Goal: Task Accomplishment & Management: Use online tool/utility

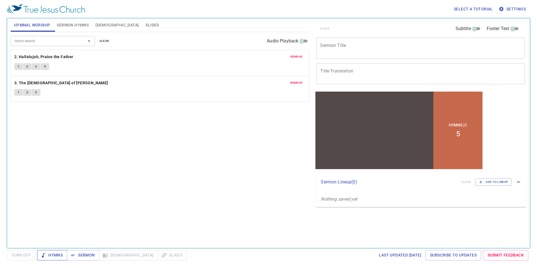
click at [50, 257] on span "Hymns" at bounding box center [52, 255] width 21 height 7
click at [65, 22] on span "Sermon Hymns" at bounding box center [73, 25] width 32 height 7
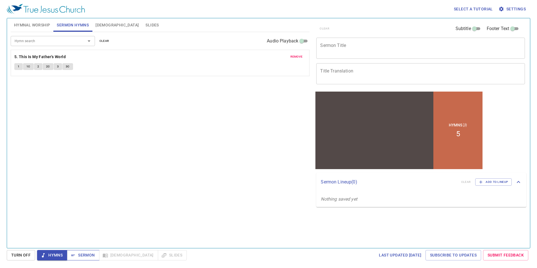
click at [88, 255] on span "Sermon" at bounding box center [82, 255] width 23 height 7
click at [52, 252] on span "Hymns" at bounding box center [52, 255] width 21 height 7
click at [142, 20] on button "Slides" at bounding box center [152, 24] width 20 height 13
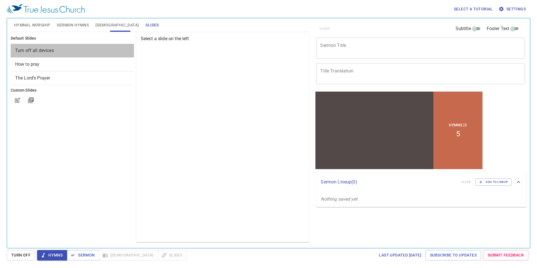
click at [86, 55] on div "Turn off all devices" at bounding box center [72, 50] width 123 height 13
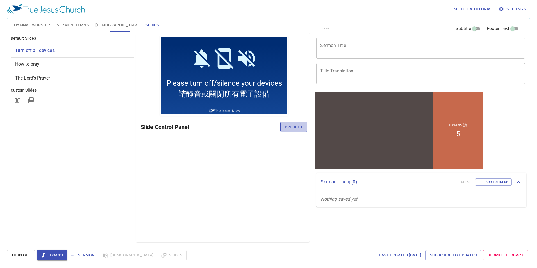
click at [296, 128] on span "Project" at bounding box center [294, 127] width 18 height 7
click at [56, 62] on span "How to pray" at bounding box center [72, 64] width 114 height 7
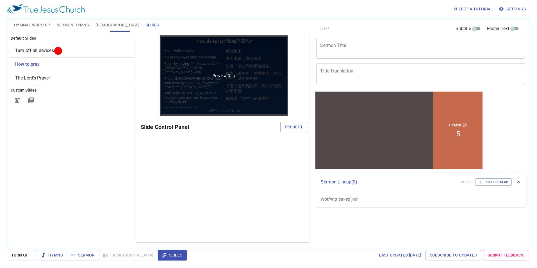
click at [225, 78] on p "Preview Only" at bounding box center [224, 76] width 23 height 6
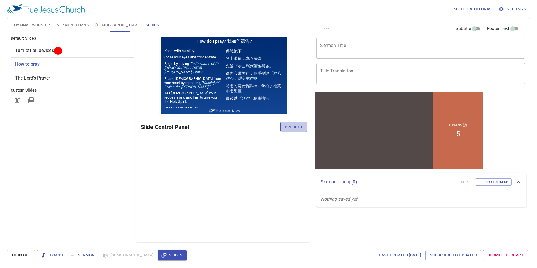
click at [295, 130] on span "Project" at bounding box center [294, 127] width 18 height 7
click at [31, 97] on icon "button" at bounding box center [31, 100] width 7 height 7
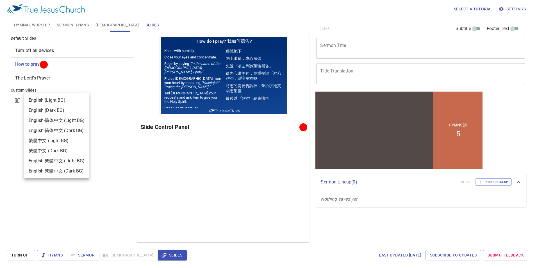
drag, startPoint x: 167, startPoint y: 168, endPoint x: 410, endPoint y: 82, distance: 258.1
click at [167, 168] on div at bounding box center [268, 134] width 537 height 268
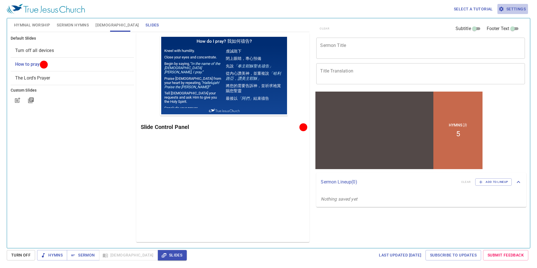
click at [522, 8] on span "Settings" at bounding box center [513, 9] width 26 height 7
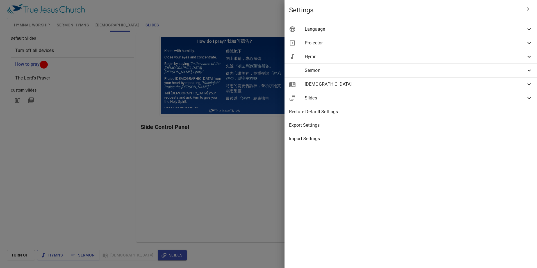
drag, startPoint x: 179, startPoint y: 201, endPoint x: 177, endPoint y: 198, distance: 2.9
click at [179, 201] on div at bounding box center [268, 134] width 537 height 268
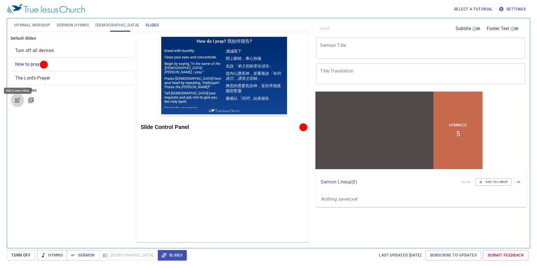
click at [16, 101] on icon "button" at bounding box center [18, 99] width 4 height 4
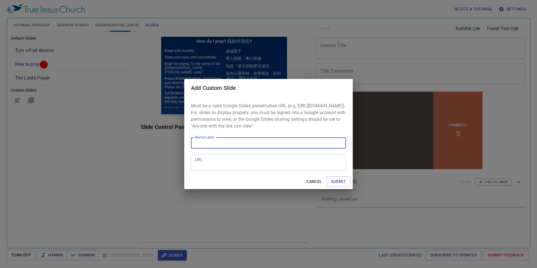
click at [203, 147] on input "Name/Label" at bounding box center [268, 142] width 155 height 11
type input "tjc"
click at [338, 184] on span "Submit" at bounding box center [338, 181] width 15 height 7
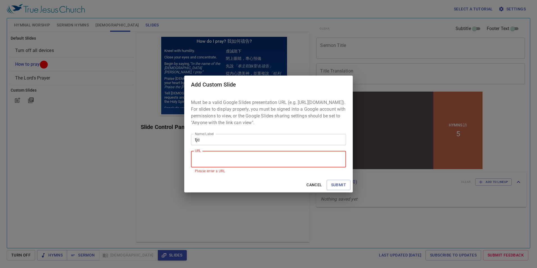
click at [220, 165] on textarea "URL" at bounding box center [268, 159] width 147 height 11
click at [310, 186] on span "Cancel" at bounding box center [313, 184] width 15 height 7
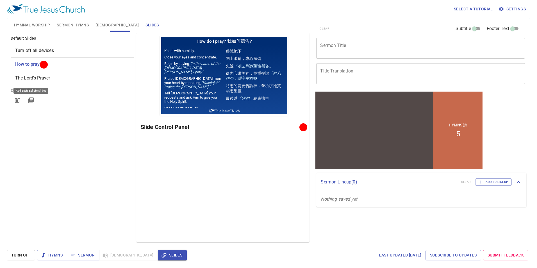
click at [31, 99] on icon "button" at bounding box center [31, 100] width 7 height 7
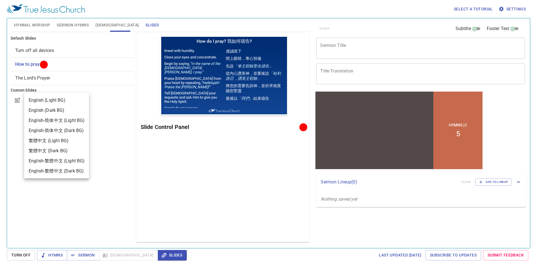
click at [58, 100] on div "English (Light BG)" at bounding box center [47, 100] width 37 height 7
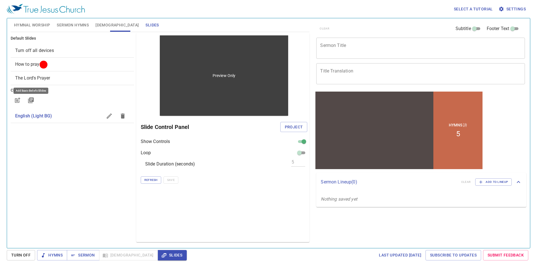
click at [220, 77] on p "Preview Only" at bounding box center [224, 76] width 23 height 6
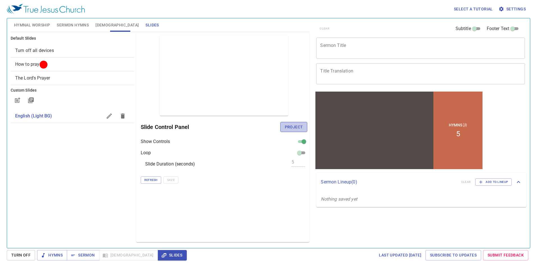
click at [293, 126] on span "Project" at bounding box center [294, 127] width 18 height 7
click at [220, 185] on div "Preview Only Slide Control Panel Show Controls Loop Slide Duration (seconds) 5 …" at bounding box center [223, 137] width 174 height 209
click at [279, 162] on div "Slide Duration (seconds) 5" at bounding box center [224, 164] width 167 height 7
drag, startPoint x: 122, startPoint y: 116, endPoint x: 92, endPoint y: 161, distance: 54.4
click at [92, 161] on div "Default Slides Turn off all devices How to pray The Lord's Prayer Custom Slides…" at bounding box center [73, 137] width 126 height 211
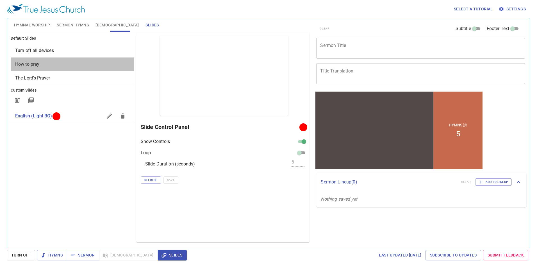
click at [108, 66] on span "How to pray" at bounding box center [72, 64] width 114 height 7
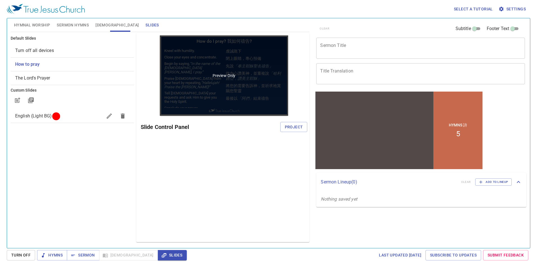
click at [226, 85] on div "Preview Only" at bounding box center [224, 75] width 129 height 80
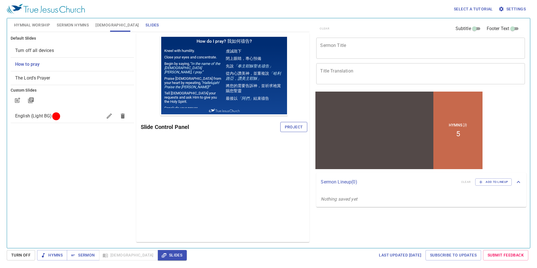
click at [295, 129] on span "Project" at bounding box center [294, 127] width 18 height 7
click at [272, 176] on div "Preview Only Slide Control Panel" at bounding box center [223, 137] width 174 height 209
click at [511, 6] on span "Settings" at bounding box center [513, 9] width 26 height 7
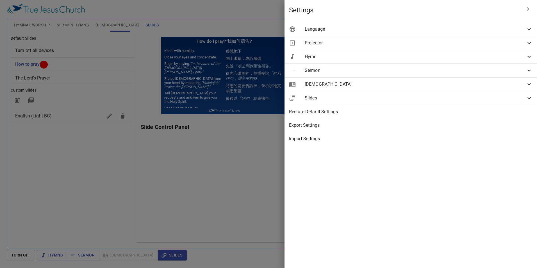
click at [424, 32] on span "Language" at bounding box center [415, 29] width 221 height 7
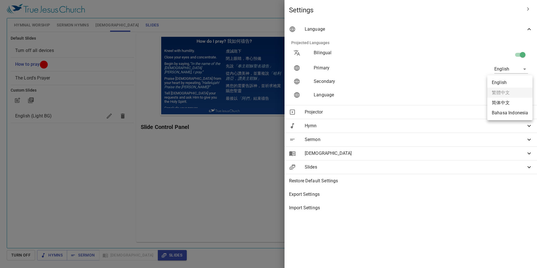
click at [510, 81] on body "Select a tutorial Settings Hymnal Worship Sermon Hymns Bible Slides Hymn search…" at bounding box center [268, 134] width 537 height 268
click at [494, 69] on div at bounding box center [268, 134] width 537 height 268
click at [496, 68] on body "Select a tutorial Settings Hymnal Worship Sermon Hymns Bible Slides Hymn search…" at bounding box center [268, 134] width 537 height 268
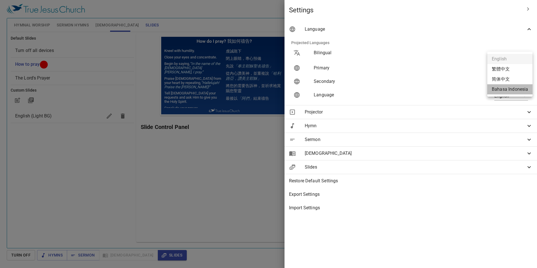
click at [505, 89] on li "Bahasa Indonesia" at bounding box center [509, 89] width 45 height 10
type input "id"
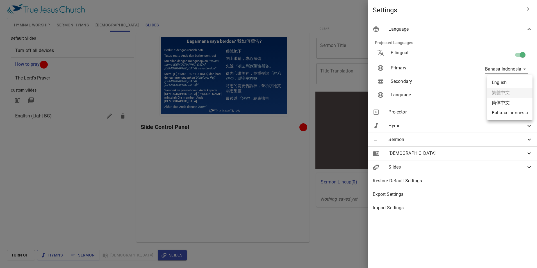
click at [512, 81] on body "Select a tutorial Settings Hymnal Worship Sermon Hymns Bible Slides Hymn search…" at bounding box center [268, 134] width 537 height 268
click at [512, 81] on li "English" at bounding box center [509, 83] width 45 height 10
type input "en"
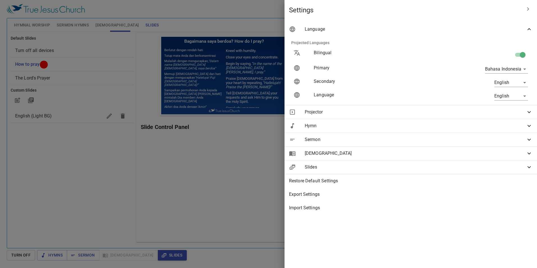
click at [257, 185] on div at bounding box center [268, 134] width 537 height 268
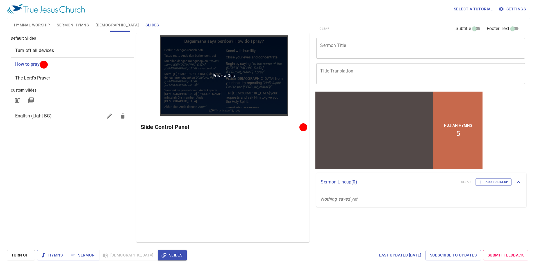
drag, startPoint x: 229, startPoint y: 78, endPoint x: 217, endPoint y: 76, distance: 11.7
click at [217, 76] on p "Preview Only" at bounding box center [224, 76] width 23 height 6
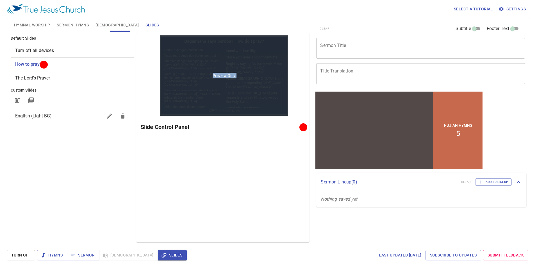
click at [217, 76] on p "Preview Only" at bounding box center [224, 76] width 23 height 6
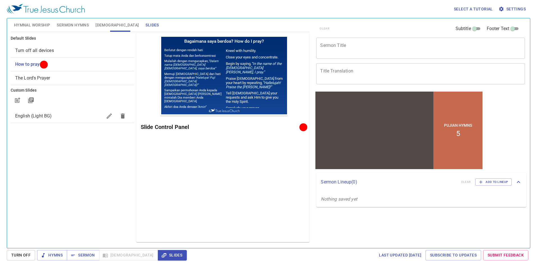
drag, startPoint x: 217, startPoint y: 76, endPoint x: 215, endPoint y: 150, distance: 73.9
click at [212, 151] on div "Preview Only Slide Control Panel" at bounding box center [223, 137] width 174 height 209
click at [15, 98] on icon "button" at bounding box center [17, 100] width 7 height 7
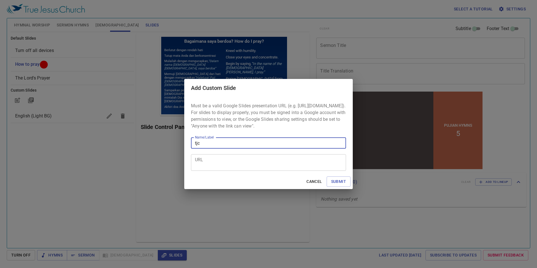
type input "tjc"
click at [201, 166] on textarea "URL" at bounding box center [268, 162] width 147 height 11
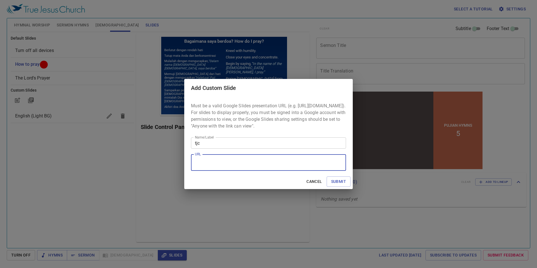
click at [313, 185] on span "Cancel" at bounding box center [313, 181] width 15 height 7
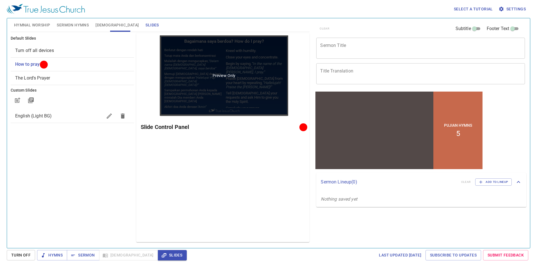
click at [271, 104] on div "Preview Only" at bounding box center [224, 75] width 129 height 80
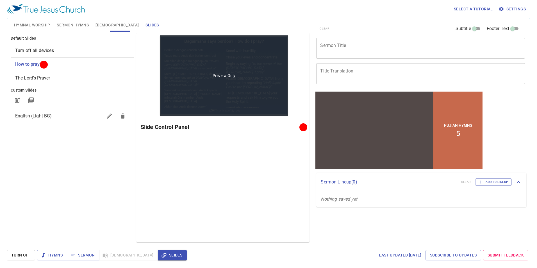
click at [271, 104] on div "Preview Only" at bounding box center [224, 75] width 129 height 80
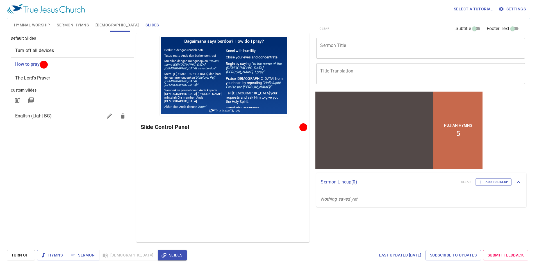
drag, startPoint x: 271, startPoint y: 104, endPoint x: 256, endPoint y: 136, distance: 35.7
click at [256, 136] on div "Preview Only Slide Control Panel" at bounding box center [223, 137] width 174 height 209
click at [37, 80] on span "The Lord's Prayer" at bounding box center [32, 77] width 35 height 5
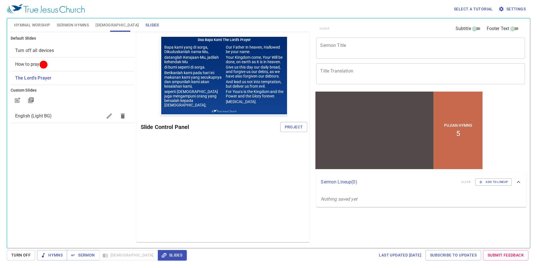
click at [53, 64] on span "How to pray" at bounding box center [72, 64] width 114 height 7
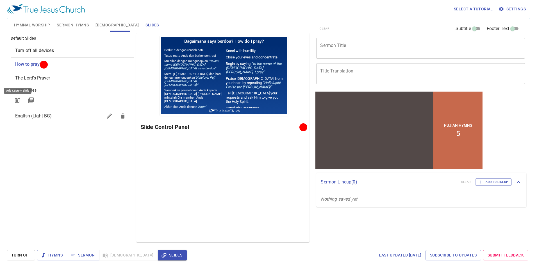
click at [20, 100] on icon "button" at bounding box center [17, 100] width 7 height 7
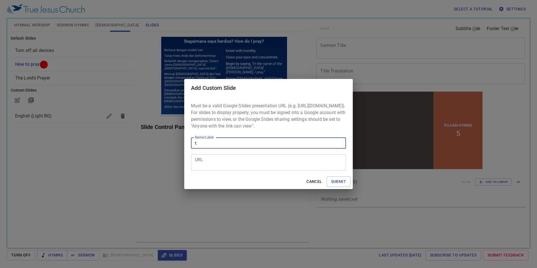
type input "tjc"
click at [217, 168] on textarea "URL" at bounding box center [268, 162] width 147 height 11
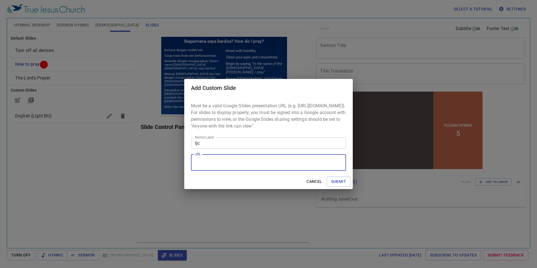
paste textarea "https://1drv.ms/p/c/0d30fb9d9cd4f569/EdKhngGKm-9NgEctspFPWs0BrzTVkpHuTAbM532-_A…"
type textarea "https://1drv.ms/p/c/0d30fb9d9cd4f569/EdKhngGKm-9NgEctspFPWs0BrzTVkpHuTAbM532-_A…"
click at [338, 184] on span "Submit" at bounding box center [338, 181] width 15 height 7
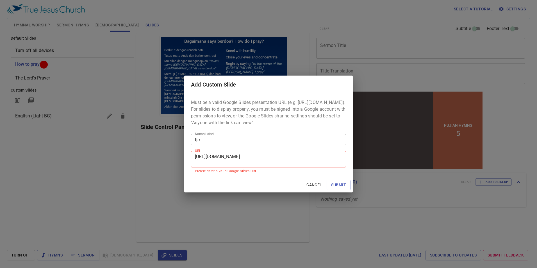
click at [314, 188] on span "Cancel" at bounding box center [313, 184] width 15 height 7
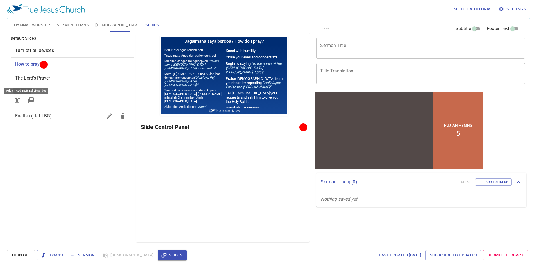
click at [30, 100] on icon "button" at bounding box center [31, 100] width 6 height 6
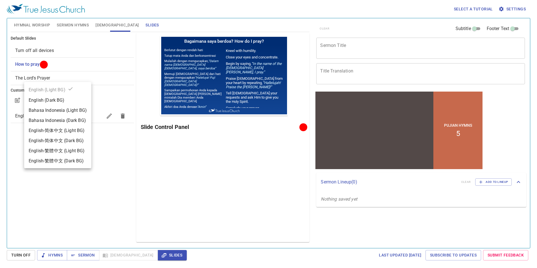
click at [46, 111] on div "Bahasa Indonesia (Light BG)" at bounding box center [58, 110] width 58 height 7
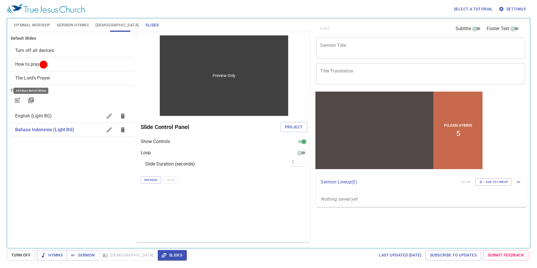
click at [261, 111] on div "Preview Only" at bounding box center [224, 75] width 129 height 80
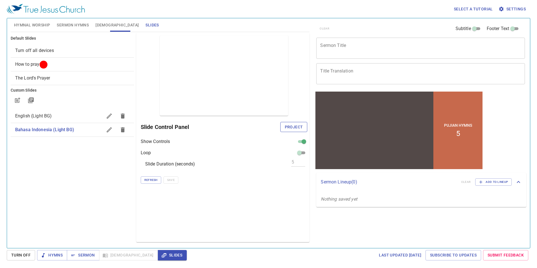
click at [288, 129] on span "Project" at bounding box center [294, 127] width 18 height 7
click at [150, 179] on span "Refresh" at bounding box center [150, 179] width 13 height 5
click at [48, 67] on span "How to pray" at bounding box center [72, 64] width 114 height 7
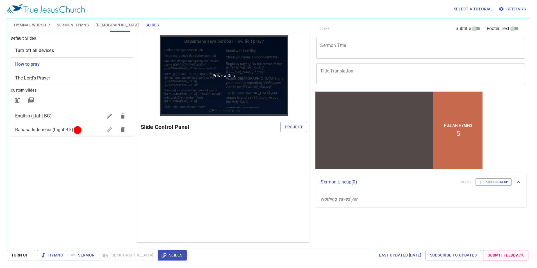
click at [218, 76] on p "Preview Only" at bounding box center [224, 76] width 23 height 6
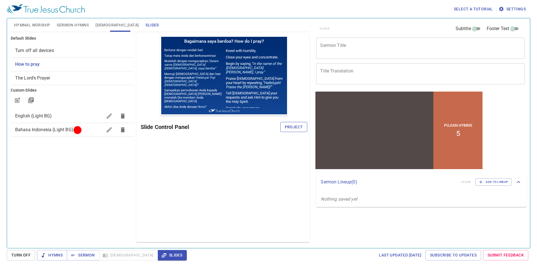
click at [295, 124] on span "Project" at bounding box center [294, 127] width 18 height 7
click at [24, 255] on span "Turn Off" at bounding box center [20, 255] width 19 height 7
click at [162, 257] on span "Slides" at bounding box center [172, 255] width 20 height 7
click at [19, 102] on icon "button" at bounding box center [17, 100] width 4 height 4
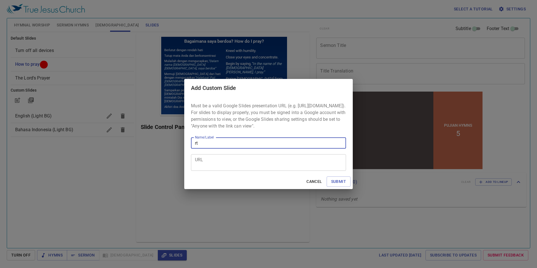
type input "r"
type input "Tjc"
click at [225, 122] on p "Must be a valid Google Slides presentation URL (e.g. https://docs.google.com/pr…" at bounding box center [268, 115] width 155 height 27
click at [232, 171] on div "URL" at bounding box center [268, 162] width 155 height 17
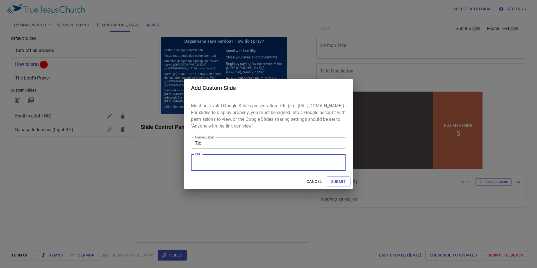
drag, startPoint x: 217, startPoint y: 165, endPoint x: 201, endPoint y: 165, distance: 15.7
click at [200, 165] on textarea "URL" at bounding box center [268, 162] width 147 height 11
paste textarea "https://docs.google.com/presentation/d/10xO9T9lukER0IuWT5ezanba0xmGlZTT1IkH1Ach…"
type textarea "https://docs.google.com/presentation/d/10xO9T9lukER0IuWT5ezanba0xmGlZTT1IkH1Ach…"
click at [338, 185] on span "Submit" at bounding box center [338, 181] width 15 height 7
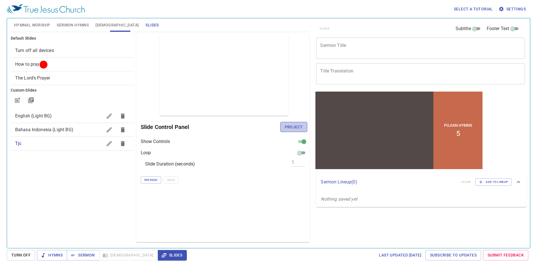
click at [296, 125] on span "Project" at bounding box center [294, 127] width 18 height 7
click at [162, 254] on span "Slides" at bounding box center [172, 255] width 20 height 7
click at [303, 141] on input "checkbox" at bounding box center [304, 142] width 20 height 7
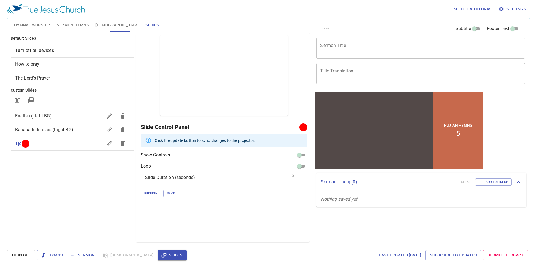
click at [303, 156] on input "checkbox" at bounding box center [299, 156] width 20 height 7
checkbox input "true"
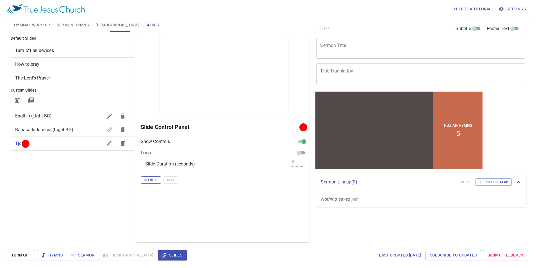
click at [152, 182] on span "Refresh" at bounding box center [150, 179] width 13 height 5
click at [94, 256] on span "Sermon" at bounding box center [82, 255] width 23 height 7
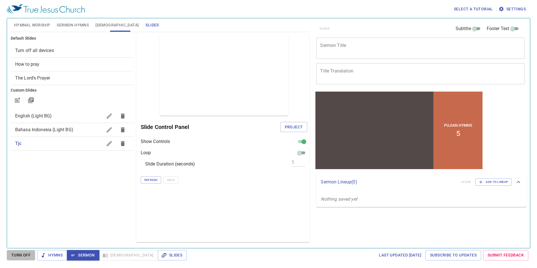
click at [18, 256] on span "Turn Off" at bounding box center [20, 255] width 19 height 7
click at [97, 253] on button "Sermon" at bounding box center [83, 255] width 32 height 10
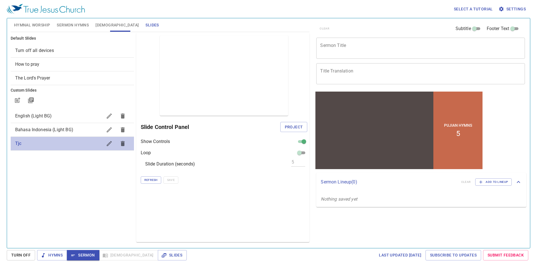
click at [77, 143] on span "Tjc" at bounding box center [58, 143] width 87 height 7
drag, startPoint x: 59, startPoint y: 143, endPoint x: 49, endPoint y: 111, distance: 33.7
click at [42, 94] on ul "Default Slides Turn off all devices How to pray The Lord's Prayer Custom Slides…" at bounding box center [72, 94] width 123 height 122
click at [90, 147] on div "Tjc" at bounding box center [72, 143] width 123 height 13
click at [104, 143] on button "button" at bounding box center [108, 143] width 13 height 13
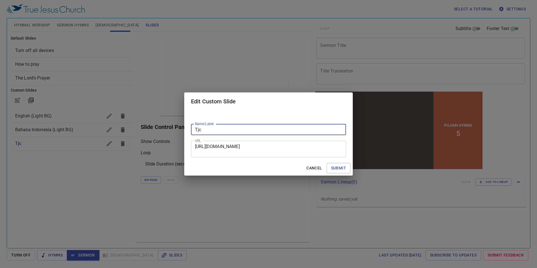
click at [314, 168] on span "Cancel" at bounding box center [313, 168] width 15 height 7
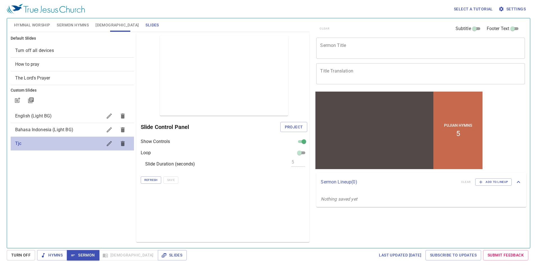
click at [85, 147] on span "Tjc" at bounding box center [58, 143] width 87 height 7
click at [297, 127] on span "Project" at bounding box center [294, 127] width 18 height 7
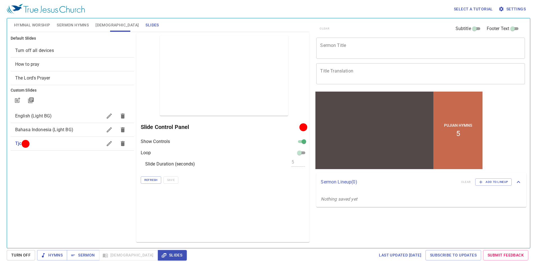
click at [37, 72] on div "The Lord's Prayer" at bounding box center [72, 77] width 123 height 13
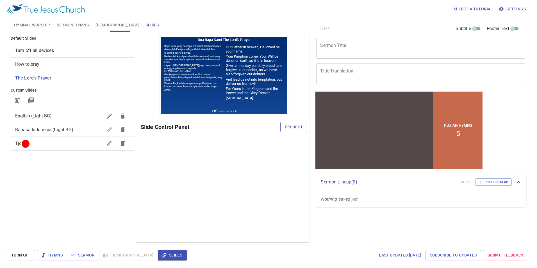
click at [288, 127] on span "Project" at bounding box center [294, 127] width 18 height 7
click at [206, 173] on div "Preview Only Slide Control Panel" at bounding box center [223, 137] width 174 height 209
click at [30, 63] on span "How to pray" at bounding box center [27, 63] width 24 height 5
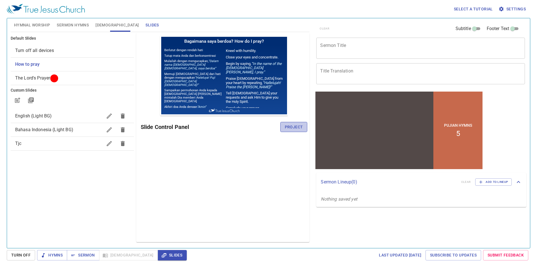
click at [296, 124] on span "Project" at bounding box center [294, 127] width 18 height 7
click at [21, 252] on span "Turn Off" at bounding box center [20, 255] width 19 height 7
click at [162, 253] on span "Slides" at bounding box center [172, 255] width 20 height 7
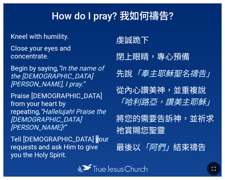
click at [85, 111] on span "Kneel with humility. Close your eyes and concentrate. Begin by saying, “In the …" at bounding box center [60, 105] width 98 height 154
drag, startPoint x: 85, startPoint y: 111, endPoint x: 72, endPoint y: 108, distance: 12.7
click at [72, 108] on p "Praise God from your heart by repeating, “Hallelujah! Praise the Lord Jesus!”" at bounding box center [60, 111] width 98 height 39
drag, startPoint x: 43, startPoint y: 87, endPoint x: 60, endPoint y: 97, distance: 19.4
click at [43, 92] on p "Praise God from your heart by repeating, “Hallelujah! Praise the Lord Jesus!”" at bounding box center [60, 111] width 98 height 39
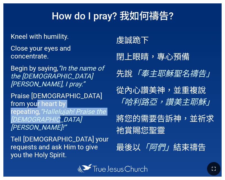
drag, startPoint x: 21, startPoint y: 95, endPoint x: 100, endPoint y: 104, distance: 79.1
click at [100, 104] on p "Praise God from your heart by repeating, “Hallelujah! Praise the Lord Jesus!”" at bounding box center [60, 111] width 98 height 39
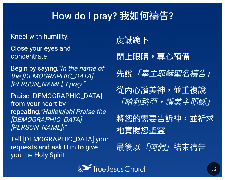
drag, startPoint x: 100, startPoint y: 104, endPoint x: 122, endPoint y: 127, distance: 31.8
click at [113, 120] on div "虔誠跪下 閉上眼睛，專心預備 先說 「奉主耶穌聖名禱告」 從內心讚美神，並重複說 「哈利路亞，讚美主耶穌」 將您的需要告訴神，並祈求祂賞賜您聖靈 最後以 「阿…" at bounding box center [166, 94] width 109 height 135
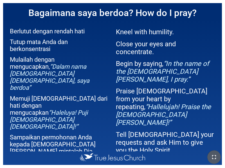
click at [214, 156] on icon "button" at bounding box center [213, 157] width 7 height 7
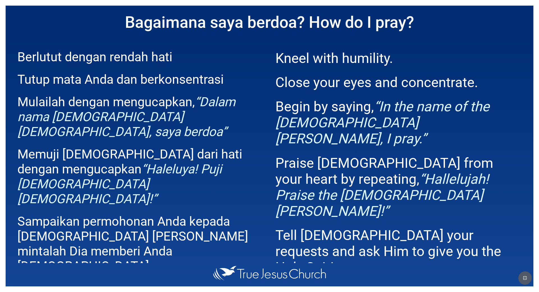
click at [224, 179] on icon "button" at bounding box center [525, 277] width 7 height 7
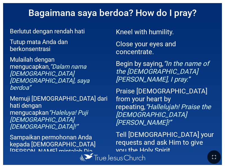
drag, startPoint x: 215, startPoint y: 157, endPoint x: 527, endPoint y: 208, distance: 316.5
click at [215, 157] on icon "button" at bounding box center [213, 157] width 7 height 7
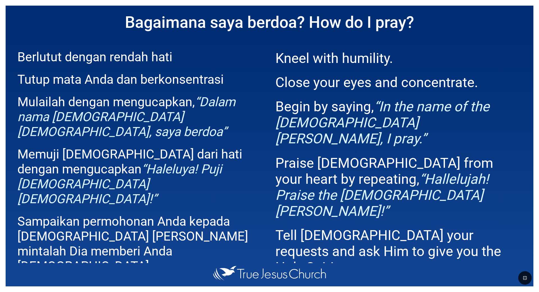
click at [224, 179] on button "button" at bounding box center [524, 277] width 13 height 13
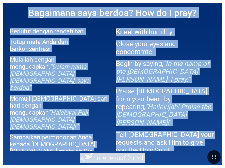
drag, startPoint x: 11, startPoint y: 13, endPoint x: 153, endPoint y: 158, distance: 202.7
click at [153, 2] on div "Pujian Hymns 5 Hymnal Worship Pujian Awal 詩頌崇拜 Hymnal Worship 2 3 (517) Bagaima…" at bounding box center [112, 2] width 220 height 0
click at [33, 134] on p "Sampaikan permohonan Anda kepada [DEMOGRAPHIC_DATA] dan mintalah Dia memberi An…" at bounding box center [59, 151] width 99 height 35
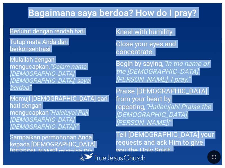
drag, startPoint x: 6, startPoint y: 5, endPoint x: 157, endPoint y: 140, distance: 202.7
click at [157, 140] on div "Bagaimana saya berdoa? How do I pray? Berlutut dengan rendah hati Tutup mata An…" at bounding box center [112, 84] width 218 height 162
drag, startPoint x: 157, startPoint y: 140, endPoint x: 137, endPoint y: 107, distance: 38.5
copy div "Bagaimana saya berdoa? How do I pray? Berlutut dengan rendah hati Tutup mata An…"
click at [19, 29] on p "Berlutut dengan rendah hati" at bounding box center [59, 31] width 99 height 7
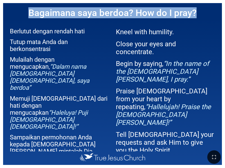
drag, startPoint x: 17, startPoint y: 11, endPoint x: 206, endPoint y: 16, distance: 188.8
click at [206, 16] on h1 "Bagaimana saya berdoa? How do I pray?" at bounding box center [112, 12] width 218 height 19
drag, startPoint x: 206, startPoint y: 16, endPoint x: 158, endPoint y: 7, distance: 49.2
copy h1 "Bagaimana saya berdoa? How do I pray?"
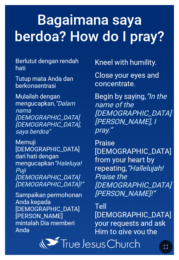
click at [44, 98] on p "Mulailah dengan mengucapkan, “Dalam nama Tuhan Yesus Kristus, saya berdoa”" at bounding box center [49, 114] width 69 height 42
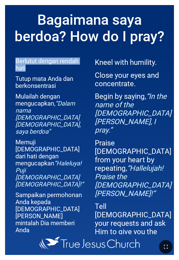
drag, startPoint x: 13, startPoint y: 61, endPoint x: 66, endPoint y: 70, distance: 53.2
click at [66, 70] on div "Berlutut dengan rendah hati Tutup mata Anda dan berkonsentrasi Mulailah dengan …" at bounding box center [47, 142] width 85 height 183
copy p "Berlutut dengan rendah hati"
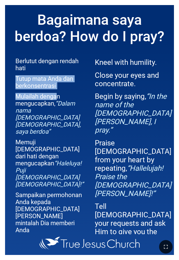
drag, startPoint x: 15, startPoint y: 80, endPoint x: 58, endPoint y: 94, distance: 44.5
click at [58, 94] on span "Berlutut dengan rendah hati Tutup mata Anda dan berkonsentrasi Mulailah dengan …" at bounding box center [49, 158] width 69 height 208
drag, startPoint x: 58, startPoint y: 94, endPoint x: 22, endPoint y: 79, distance: 39.0
click at [28, 82] on p "Tutup mata Anda dan berkonsentrasi" at bounding box center [49, 82] width 69 height 14
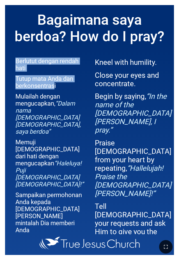
drag, startPoint x: 14, startPoint y: 80, endPoint x: 55, endPoint y: 88, distance: 41.8
click at [55, 88] on div "Berlutut dengan rendah hati Tutup mata Anda dan berkonsentrasi Mulailah dengan …" at bounding box center [47, 142] width 85 height 183
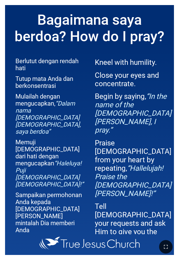
drag, startPoint x: 55, startPoint y: 88, endPoint x: 63, endPoint y: 86, distance: 8.6
click at [63, 86] on p "Tutup mata Anda dan berkonsentrasi" at bounding box center [49, 82] width 69 height 14
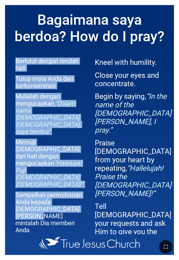
drag, startPoint x: 10, startPoint y: 60, endPoint x: 69, endPoint y: 186, distance: 139.2
click at [69, 179] on div "Berlutut dengan rendah hati Tutup mata Anda dan berkonsentrasi Mulailah dengan …" at bounding box center [47, 142] width 85 height 183
click at [39, 160] on em "“Haleluya! Puji [DEMOGRAPHIC_DATA] [DEMOGRAPHIC_DATA]!”" at bounding box center [49, 174] width 68 height 28
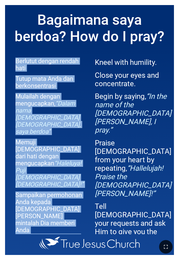
drag, startPoint x: 14, startPoint y: 59, endPoint x: 63, endPoint y: 225, distance: 172.7
click at [63, 179] on div "Berlutut dengan rendah hati Tutup mata Anda dan berkonsentrasi Mulailah dengan …" at bounding box center [47, 142] width 85 height 183
copy span "Berlutut dengan rendah hati Tutup mata Anda dan berkonsentrasi Mulailah dengan …"
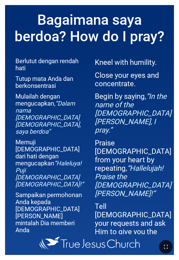
click at [99, 65] on p "Kneel with humility." at bounding box center [134, 62] width 78 height 8
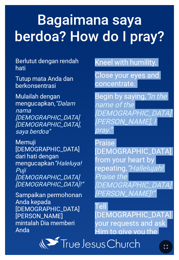
drag, startPoint x: 94, startPoint y: 63, endPoint x: 147, endPoint y: 224, distance: 170.2
click at [147, 179] on div "Kneel with humility. Close your eyes and concentrate. Begin by saying, “In the …" at bounding box center [132, 142] width 85 height 183
drag, startPoint x: 106, startPoint y: 80, endPoint x: 97, endPoint y: 61, distance: 21.2
click at [97, 61] on p "Kneel with humility." at bounding box center [134, 62] width 78 height 8
drag, startPoint x: 90, startPoint y: 59, endPoint x: 137, endPoint y: 226, distance: 173.7
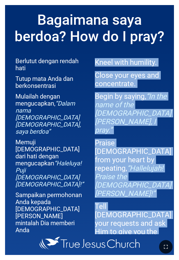
click at [137, 179] on div "Kneel with humility. Close your eyes and concentrate. Begin by saying, “In the …" at bounding box center [132, 142] width 85 height 183
copy span "Kneel with humility. Close your eyes and concentrate. Begin by saying, “In the …"
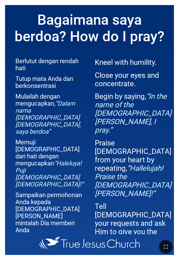
click at [81, 139] on p "Memuji Tuhan dari hati dengan mengucapkan “Haleluya! Puji Tuhan Yesus!”" at bounding box center [49, 163] width 69 height 49
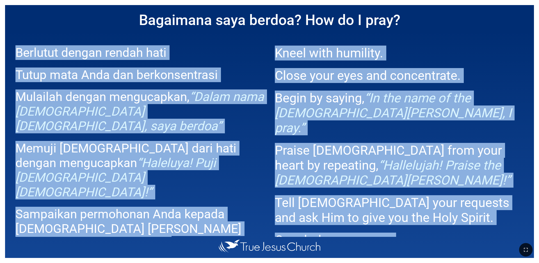
drag, startPoint x: 13, startPoint y: 51, endPoint x: 486, endPoint y: 217, distance: 501.5
click at [224, 179] on div "Bagaimana saya berdoa? How do I pray? Berlutut dengan rendah hati Tutup mata An…" at bounding box center [269, 131] width 529 height 252
copy div "Berlutut dengan rendah hati Tutup mata Anda dan berkonsentrasi Mulailah dengan …"
click at [219, 141] on p "Memuji Tuhan dari hati dengan mengucapkan “Haleluya! Puji Tuhan Yesus!”" at bounding box center [139, 170] width 249 height 58
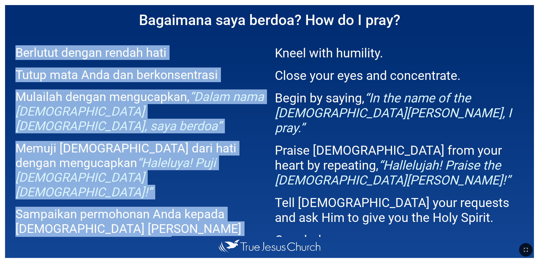
drag, startPoint x: 14, startPoint y: 51, endPoint x: 190, endPoint y: 215, distance: 240.2
click at [190, 179] on div "Berlutut dengan rendah hati Tutup mata Anda dan berkonsentrasi Mulailah dengan …" at bounding box center [137, 135] width 265 height 201
drag, startPoint x: 190, startPoint y: 215, endPoint x: 155, endPoint y: 142, distance: 80.9
copy span "Berlutut dengan rendah hati Tutup mata Anda dan berkonsentrasi Mulailah dengan …"
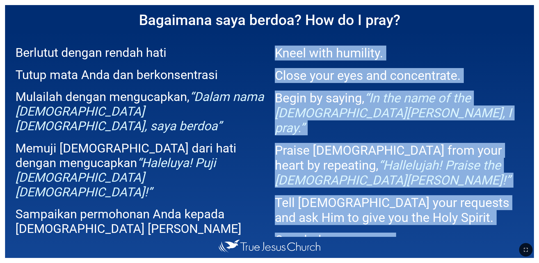
drag, startPoint x: 276, startPoint y: 49, endPoint x: 485, endPoint y: 218, distance: 268.8
click at [224, 179] on span "Kneel with humility. Close your eyes and concentrate. Begin by saying, “In the …" at bounding box center [399, 154] width 249 height 232
copy span "Kneel with humility. Close your eyes and concentrate. Begin by saying, “In the …"
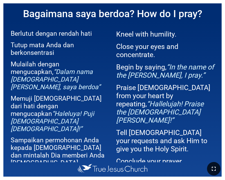
click at [208, 167] on button "button" at bounding box center [213, 168] width 13 height 13
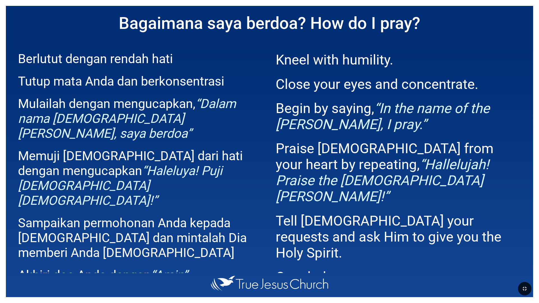
click at [224, 179] on icon "button" at bounding box center [524, 289] width 7 height 7
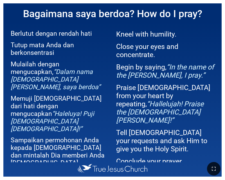
drag, startPoint x: 217, startPoint y: 168, endPoint x: 377, endPoint y: 242, distance: 175.4
click at [217, 168] on button "button" at bounding box center [213, 168] width 13 height 13
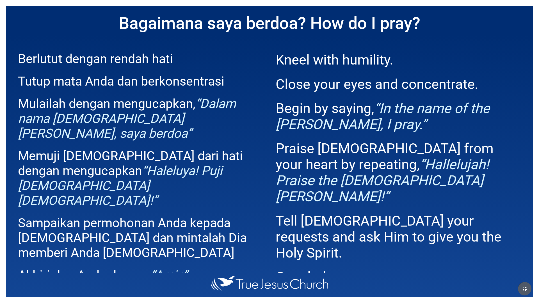
click at [224, 179] on button "button" at bounding box center [524, 288] width 13 height 13
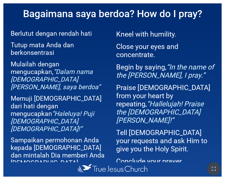
drag, startPoint x: 213, startPoint y: 170, endPoint x: 372, endPoint y: 243, distance: 175.2
click at [212, 170] on icon "button" at bounding box center [213, 169] width 4 height 4
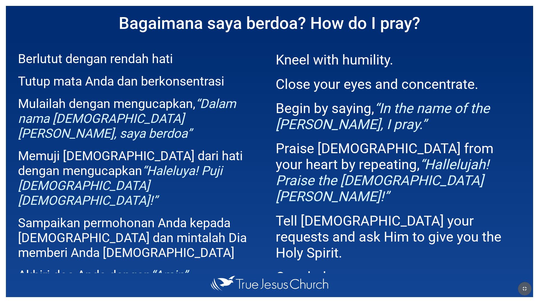
click at [224, 179] on icon "button" at bounding box center [525, 289] width 4 height 4
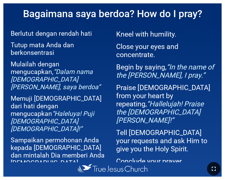
click at [211, 170] on icon "button" at bounding box center [213, 168] width 7 height 7
drag, startPoint x: 150, startPoint y: 167, endPoint x: 96, endPoint y: 172, distance: 54.2
click at [96, 172] on div at bounding box center [112, 168] width 225 height 22
click at [86, 167] on div at bounding box center [112, 168] width 225 height 22
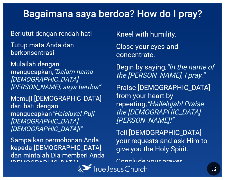
click at [104, 166] on div at bounding box center [112, 168] width 225 height 22
click at [100, 168] on div at bounding box center [112, 168] width 225 height 22
click at [152, 163] on div at bounding box center [112, 168] width 225 height 22
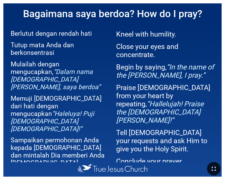
click at [213, 167] on icon "button" at bounding box center [213, 168] width 7 height 7
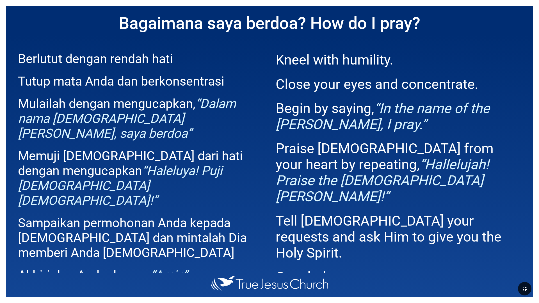
click at [224, 93] on span "Berlutut dengan rendah hati Tutup mata Anda dan berkonsentrasi Mulailah dengan …" at bounding box center [140, 167] width 245 height 247
click at [224, 179] on icon "button" at bounding box center [525, 289] width 4 height 4
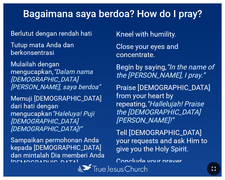
click at [210, 169] on icon "button" at bounding box center [213, 168] width 7 height 7
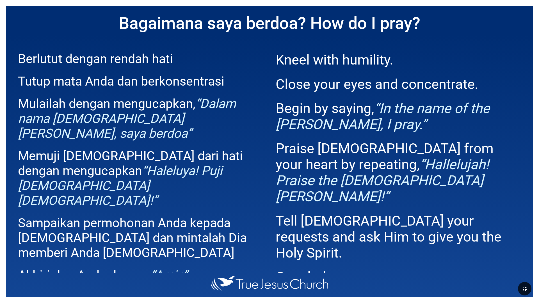
click at [224, 17] on h1 "Bagaimana saya berdoa? How do I pray?" at bounding box center [269, 23] width 527 height 35
click at [224, 179] on icon "button" at bounding box center [524, 289] width 7 height 7
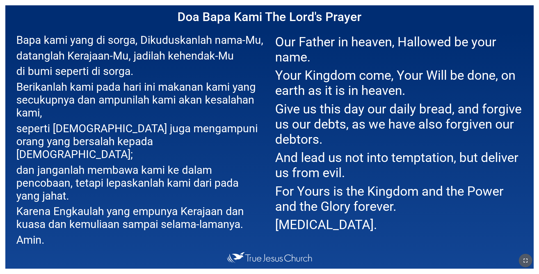
click at [224, 179] on icon "button" at bounding box center [525, 260] width 7 height 7
drag, startPoint x: 532, startPoint y: 260, endPoint x: 530, endPoint y: 275, distance: 15.5
click at [224, 179] on button "button" at bounding box center [525, 260] width 13 height 13
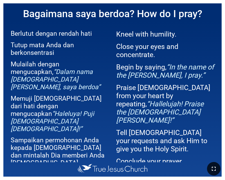
click at [213, 167] on icon "button" at bounding box center [213, 168] width 7 height 7
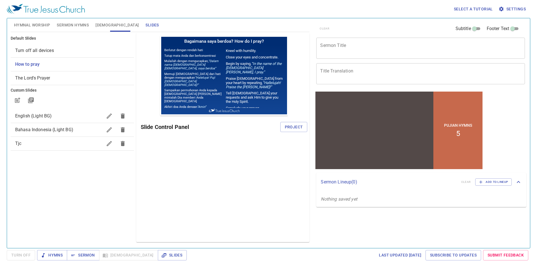
click at [143, 250] on div "Select a tutorial Settings Hymnal Worship Sermon Hymns [DEMOGRAPHIC_DATA] Slide…" at bounding box center [268, 134] width 537 height 268
click at [162, 257] on span "Slides" at bounding box center [172, 255] width 20 height 7
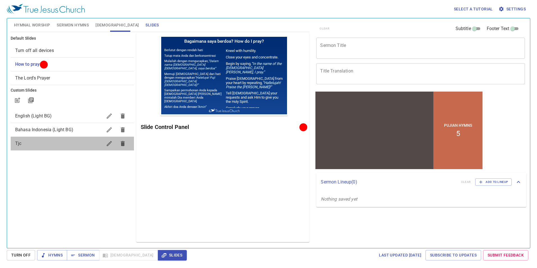
click at [78, 146] on span "Tjc" at bounding box center [58, 143] width 87 height 7
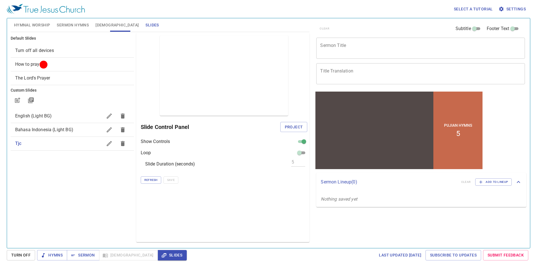
click at [294, 125] on span "Project" at bounding box center [294, 127] width 18 height 7
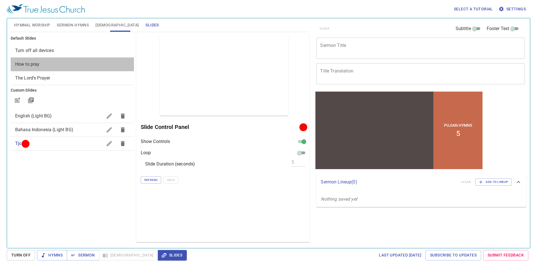
click at [44, 60] on div "How to pray" at bounding box center [72, 64] width 123 height 13
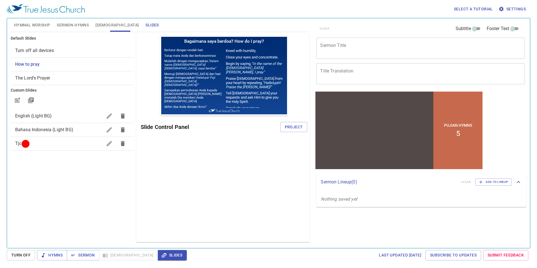
click at [283, 121] on div "Slide Control Panel Project" at bounding box center [224, 126] width 167 height 13
click at [287, 127] on span "Project" at bounding box center [294, 127] width 18 height 7
click at [32, 259] on button "Turn Off" at bounding box center [21, 255] width 28 height 10
click at [162, 257] on span "Slides" at bounding box center [172, 255] width 20 height 7
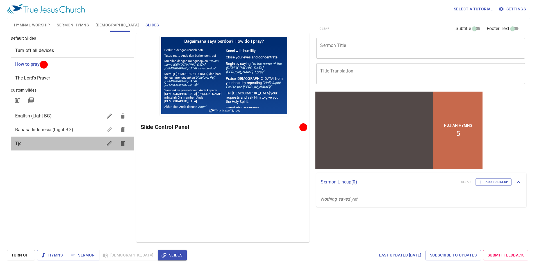
click at [49, 145] on span "Tjc" at bounding box center [58, 143] width 87 height 7
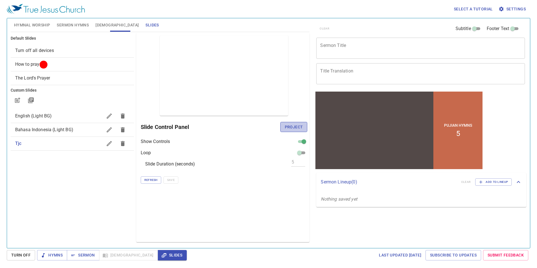
click at [300, 128] on span "Project" at bounding box center [294, 127] width 18 height 7
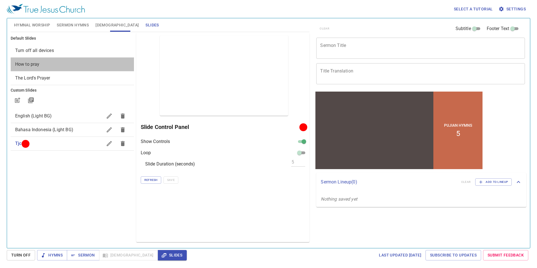
click at [66, 64] on span "How to pray" at bounding box center [72, 64] width 114 height 7
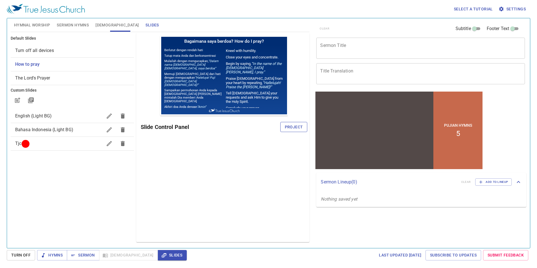
click at [291, 125] on span "Project" at bounding box center [294, 127] width 18 height 7
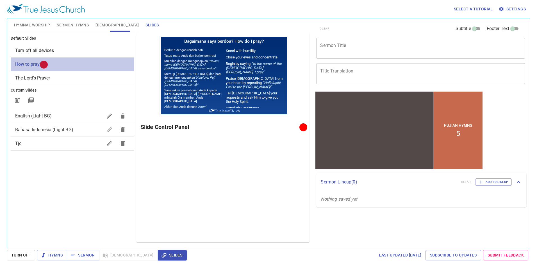
click at [55, 64] on span "How to pray" at bounding box center [72, 64] width 114 height 7
click at [182, 191] on div "Preview Only Slide Control Panel" at bounding box center [223, 137] width 174 height 209
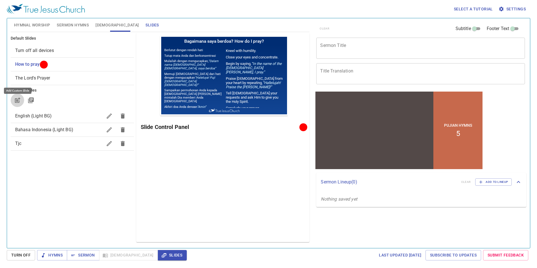
click at [18, 100] on icon "button" at bounding box center [17, 100] width 7 height 7
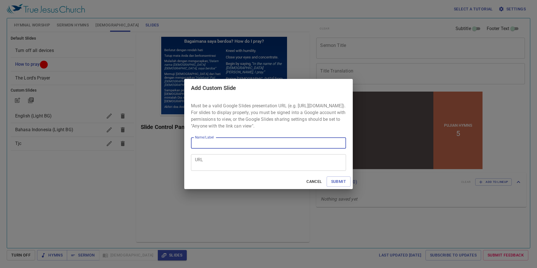
click at [205, 148] on input "Name/Label" at bounding box center [268, 142] width 155 height 11
type input "tjc2"
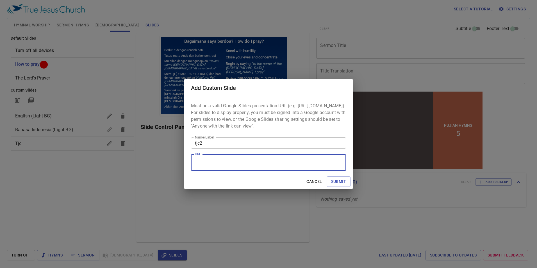
click at [231, 168] on textarea "URL" at bounding box center [268, 162] width 147 height 11
paste textarea "file:///C:/Users/hezro/Downloads/Untitled%20presentation.pdf"
type textarea "file:///C:/Users/hezro/Downloads/Untitled%20presentation.pdf"
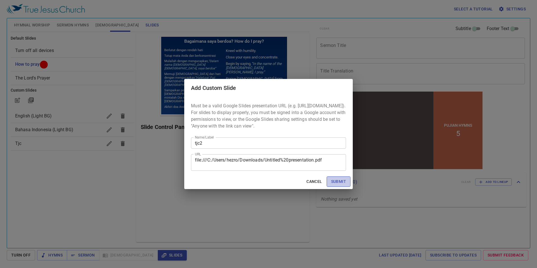
click at [335, 184] on span "Submit" at bounding box center [338, 181] width 15 height 7
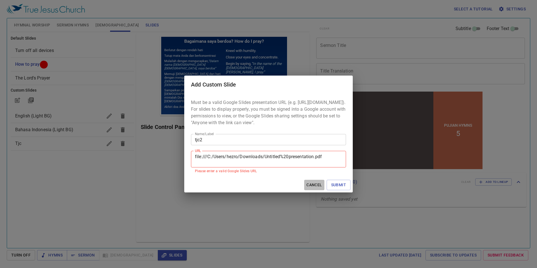
click at [311, 186] on span "Cancel" at bounding box center [313, 184] width 15 height 7
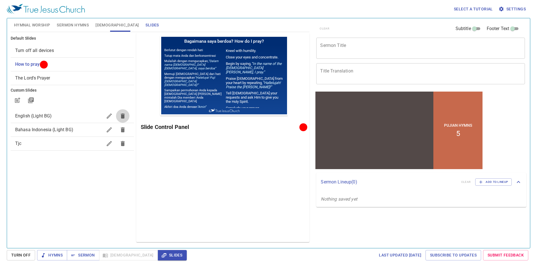
click at [125, 113] on icon "button" at bounding box center [122, 116] width 7 height 7
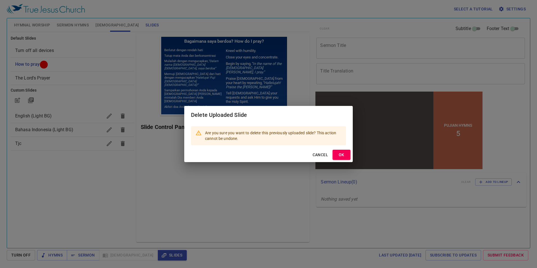
click at [340, 156] on span "OK" at bounding box center [341, 154] width 9 height 7
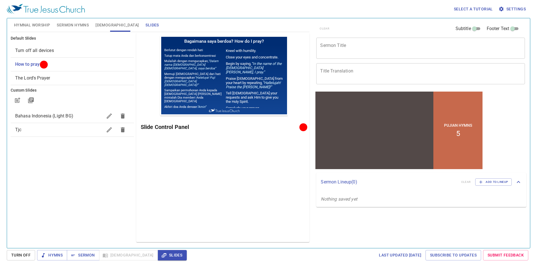
click at [122, 117] on icon "button" at bounding box center [123, 115] width 4 height 5
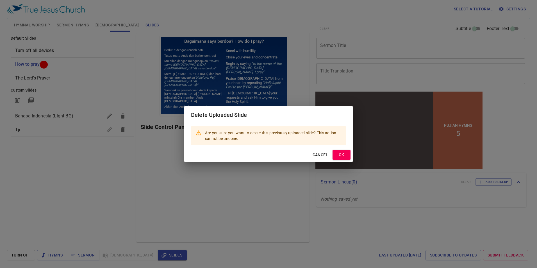
click at [344, 154] on span "OK" at bounding box center [341, 154] width 9 height 7
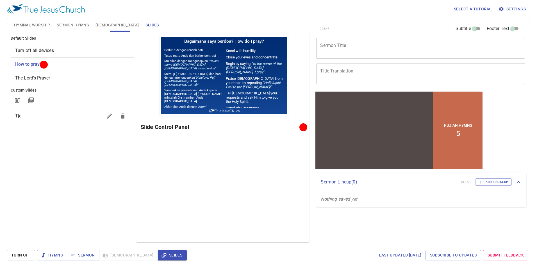
click at [79, 164] on div "Default Slides Turn off all devices How to pray The Lord's Prayer Custom Slides…" at bounding box center [73, 137] width 126 height 211
click at [47, 119] on span "Tjc" at bounding box center [58, 116] width 87 height 7
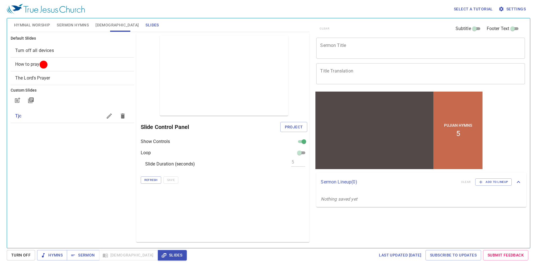
drag, startPoint x: 47, startPoint y: 119, endPoint x: 17, endPoint y: 143, distance: 38.3
click at [17, 143] on div "Default Slides Turn off all devices How to pray The Lord's Prayer Custom Slides…" at bounding box center [73, 137] width 126 height 211
click at [15, 99] on icon "button" at bounding box center [17, 100] width 4 height 4
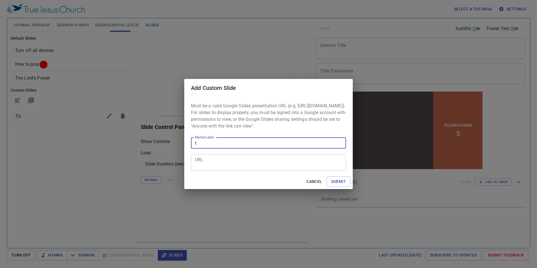
type input "tjc2"
click at [201, 166] on textarea "URL" at bounding box center [268, 162] width 147 height 11
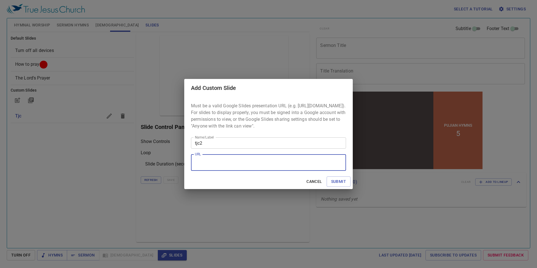
paste textarea "https://docs.google.com/presentation/d/10xO9T9lukER0IuWT5ezanba0xmGlZTT1IkH1Ach…"
type textarea "https://docs.google.com/presentation/d/10xO9T9lukER0IuWT5ezanba0xmGlZTT1IkH1Ach…"
click at [343, 181] on span "Submit" at bounding box center [338, 181] width 15 height 7
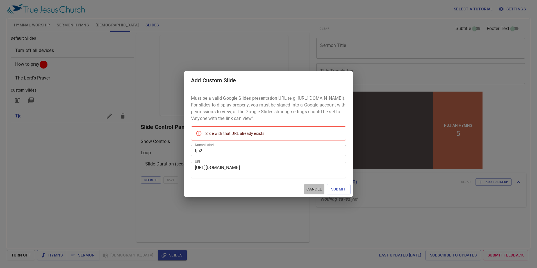
click at [319, 193] on span "Cancel" at bounding box center [313, 189] width 15 height 7
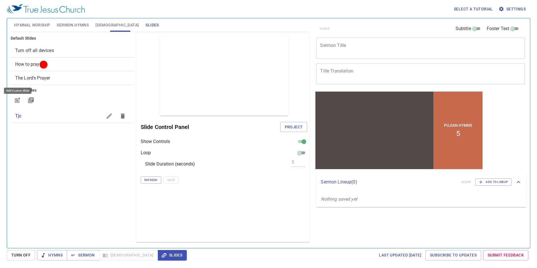
click at [290, 128] on span "Project" at bounding box center [294, 127] width 18 height 7
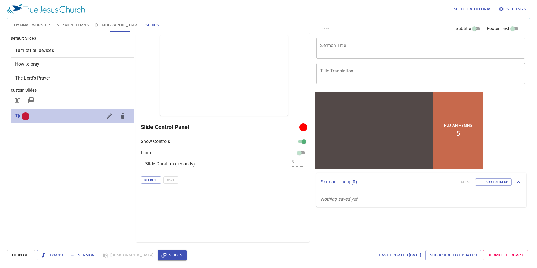
click at [73, 119] on span "Tjc" at bounding box center [58, 116] width 87 height 7
drag, startPoint x: 73, startPoint y: 119, endPoint x: 52, endPoint y: 118, distance: 20.8
click at [52, 118] on span "Tjc" at bounding box center [58, 116] width 87 height 7
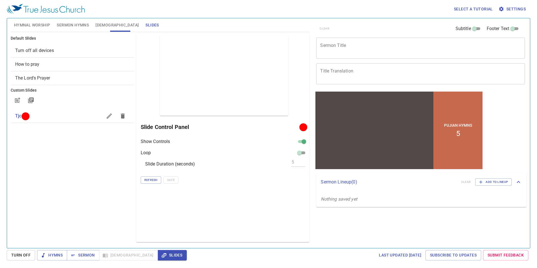
click at [77, 65] on span "How to pray" at bounding box center [72, 64] width 114 height 7
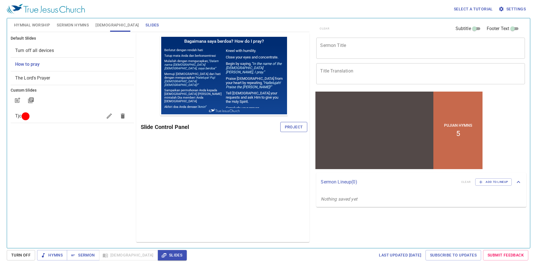
click at [293, 125] on span "Project" at bounding box center [294, 127] width 18 height 7
click at [80, 256] on span "Sermon" at bounding box center [82, 255] width 23 height 7
click at [286, 124] on span "Project" at bounding box center [294, 127] width 18 height 7
click at [85, 254] on span "Sermon" at bounding box center [82, 255] width 23 height 7
click at [245, 172] on div "Preview Only Slide Control Panel Project" at bounding box center [223, 137] width 174 height 209
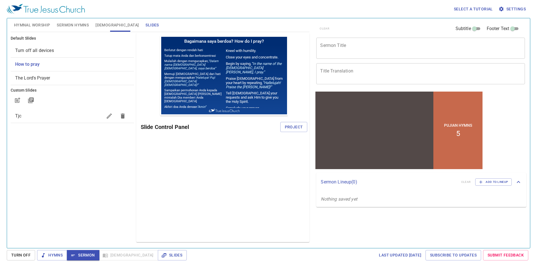
click at [521, 7] on span "Settings" at bounding box center [513, 9] width 26 height 7
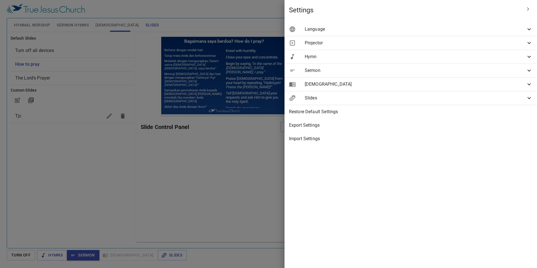
click at [266, 160] on div at bounding box center [268, 134] width 537 height 268
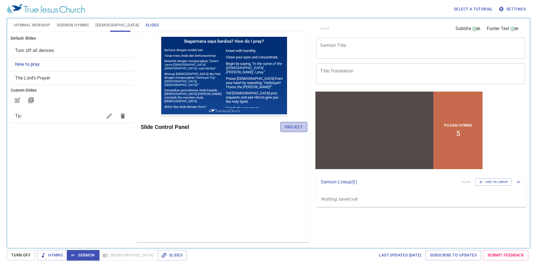
click at [293, 127] on span "Project" at bounding box center [294, 127] width 18 height 7
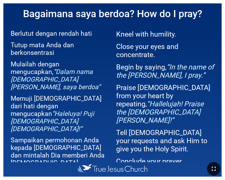
click at [211, 169] on icon "button" at bounding box center [213, 168] width 7 height 7
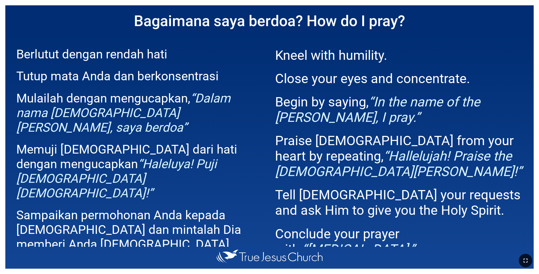
click at [224, 179] on icon "button" at bounding box center [525, 260] width 7 height 7
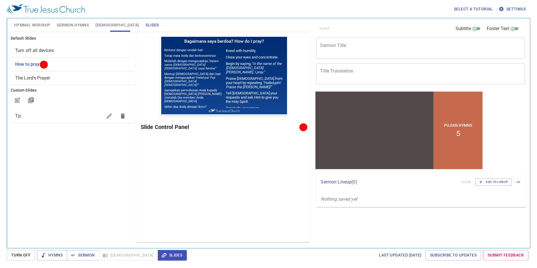
drag, startPoint x: 77, startPoint y: 48, endPoint x: 82, endPoint y: 50, distance: 5.4
click at [78, 48] on span "Turn off all devices" at bounding box center [72, 50] width 114 height 7
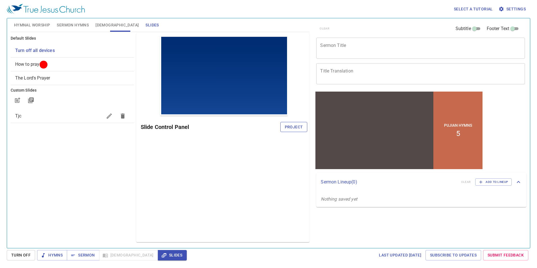
click at [296, 126] on span "Project" at bounding box center [294, 127] width 18 height 7
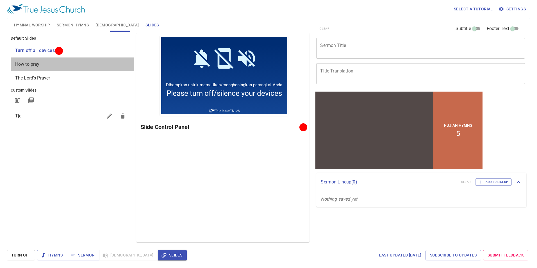
click at [82, 64] on span "How to pray" at bounding box center [72, 64] width 114 height 7
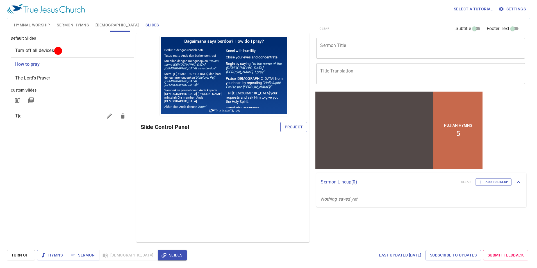
click at [302, 128] on span "Project" at bounding box center [294, 127] width 18 height 7
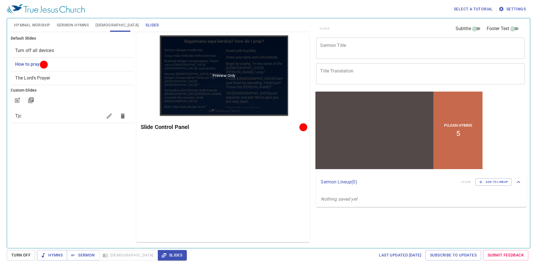
drag, startPoint x: 215, startPoint y: 177, endPoint x: 216, endPoint y: 107, distance: 70.2
click at [215, 177] on div "Preview Only Slide Control Panel" at bounding box center [223, 137] width 174 height 209
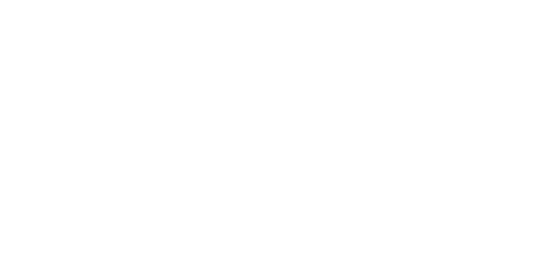
drag, startPoint x: 0, startPoint y: 0, endPoint x: 42, endPoint y: 45, distance: 61.8
click at [42, 2] on html at bounding box center [269, 1] width 539 height 2
click at [277, 2] on html at bounding box center [269, 1] width 539 height 2
click at [284, 2] on html at bounding box center [269, 1] width 539 height 2
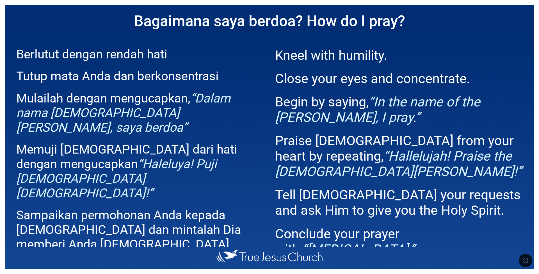
click at [339, 125] on em "“In the name of the [PERSON_NAME], I pray.”" at bounding box center [377, 109] width 205 height 31
click at [256, 165] on span "Berlutut dengan rendah hati Tutup mata Anda dan berkonsentrasi Mulailah dengan …" at bounding box center [140, 161] width 248 height 242
click at [528, 264] on button "button" at bounding box center [525, 260] width 13 height 13
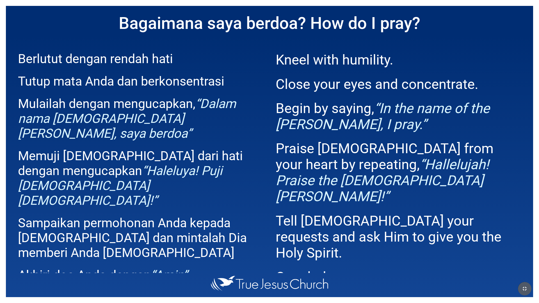
click at [525, 274] on icon "button" at bounding box center [524, 289] width 7 height 7
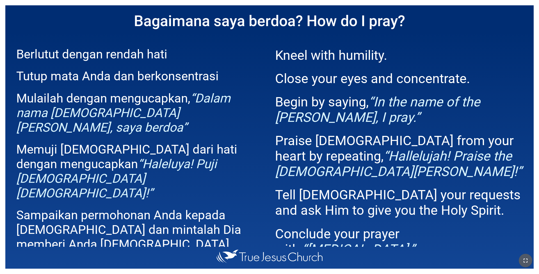
click at [525, 261] on icon "button" at bounding box center [525, 260] width 7 height 7
